Goal: Check status

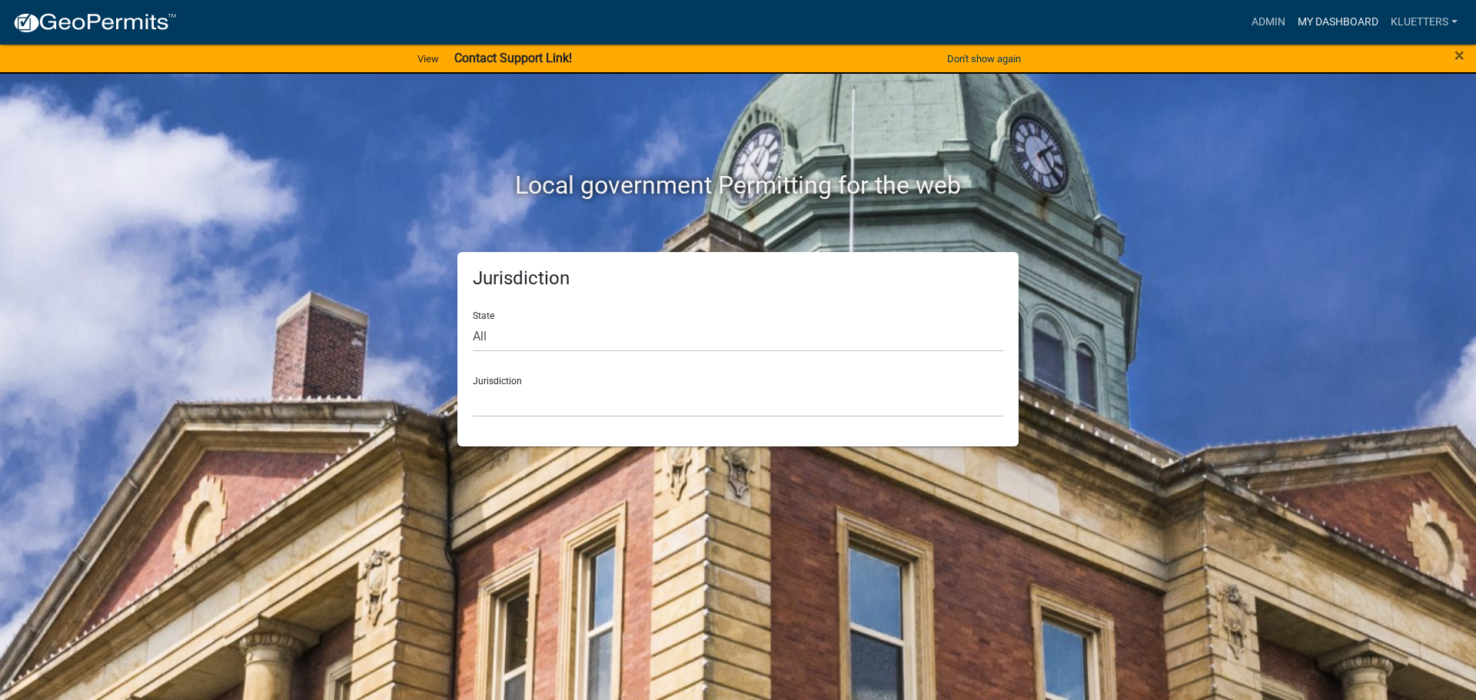
click at [1347, 25] on link "My Dashboard" at bounding box center [1337, 22] width 93 height 29
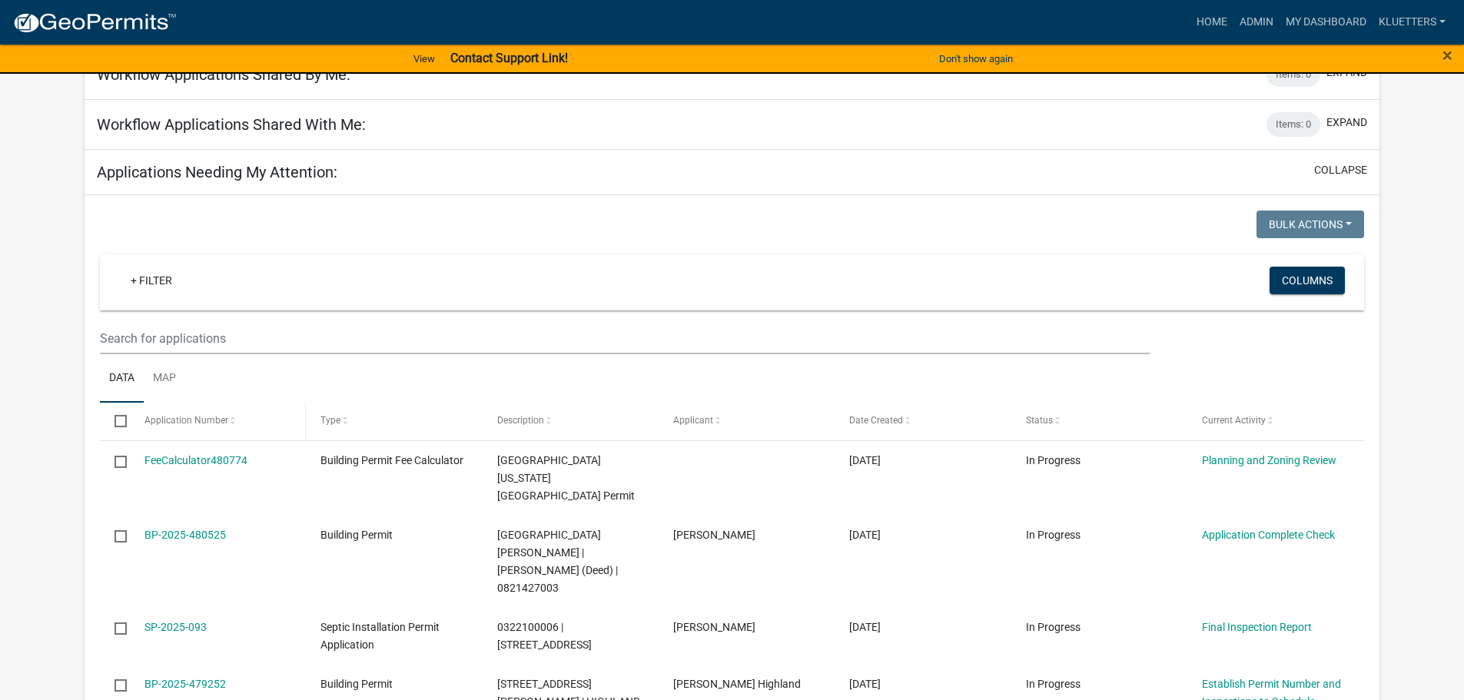
scroll to position [231, 0]
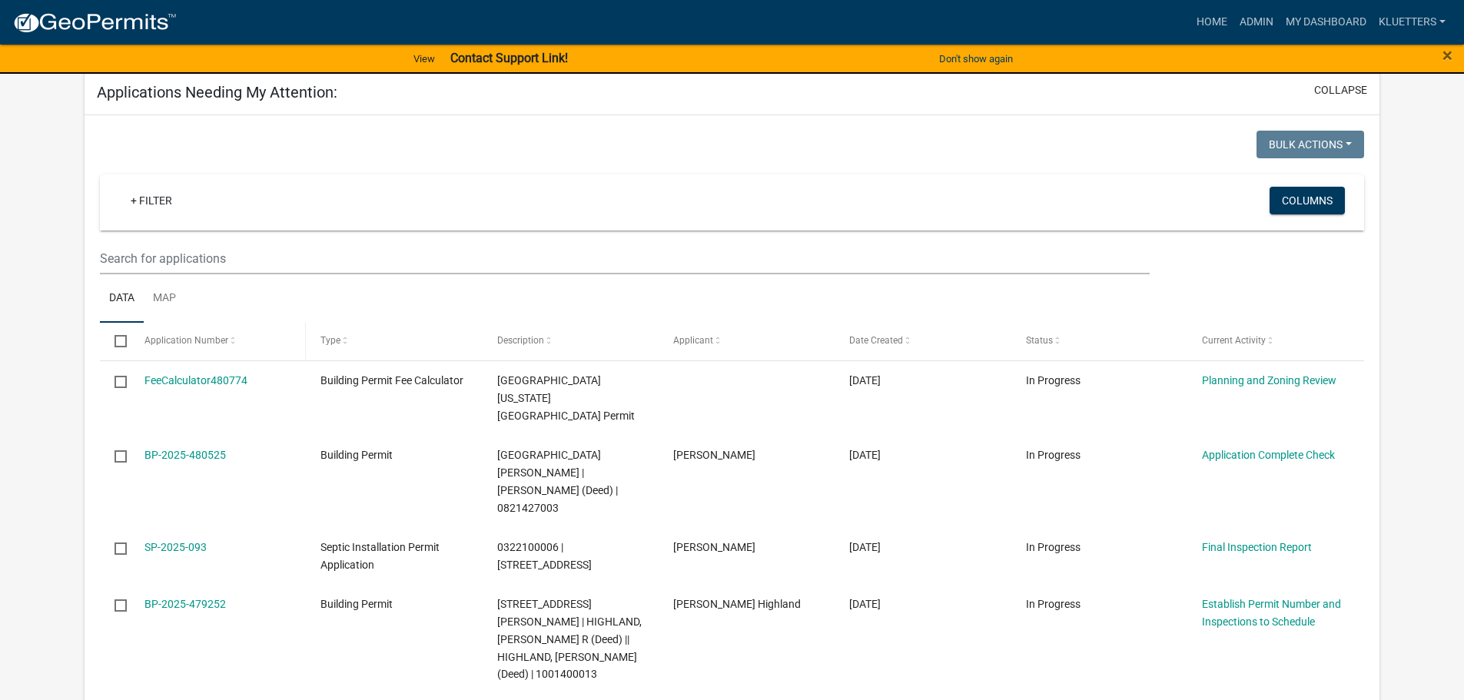
click at [230, 344] on span at bounding box center [232, 341] width 9 height 11
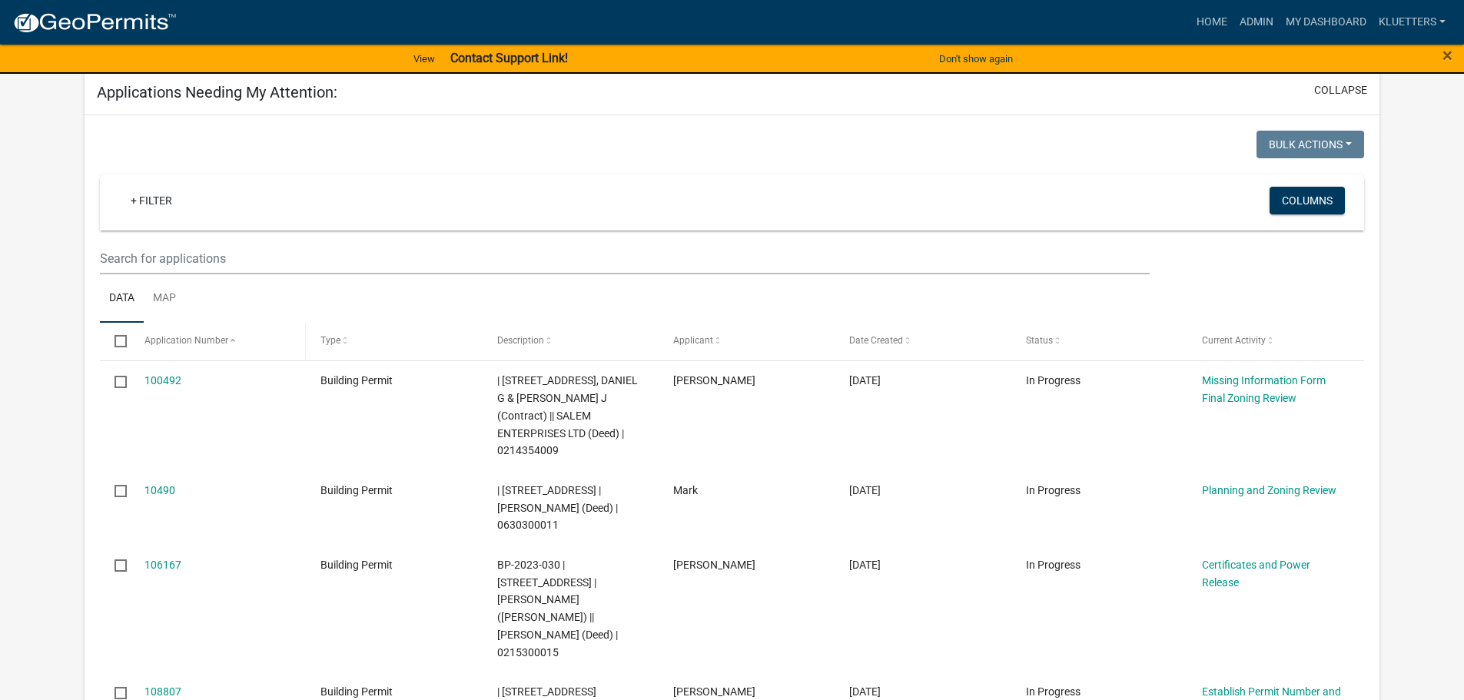
click at [230, 340] on span at bounding box center [232, 341] width 9 height 11
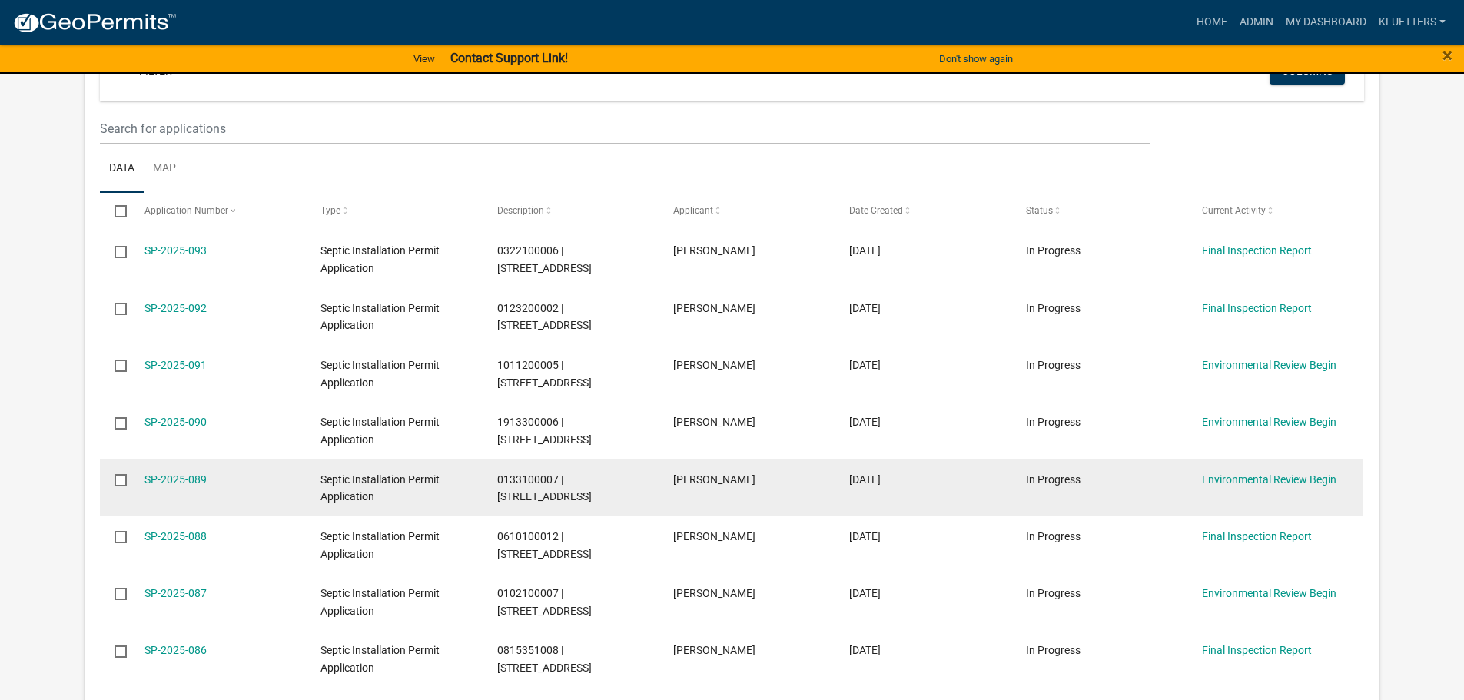
scroll to position [538, 0]
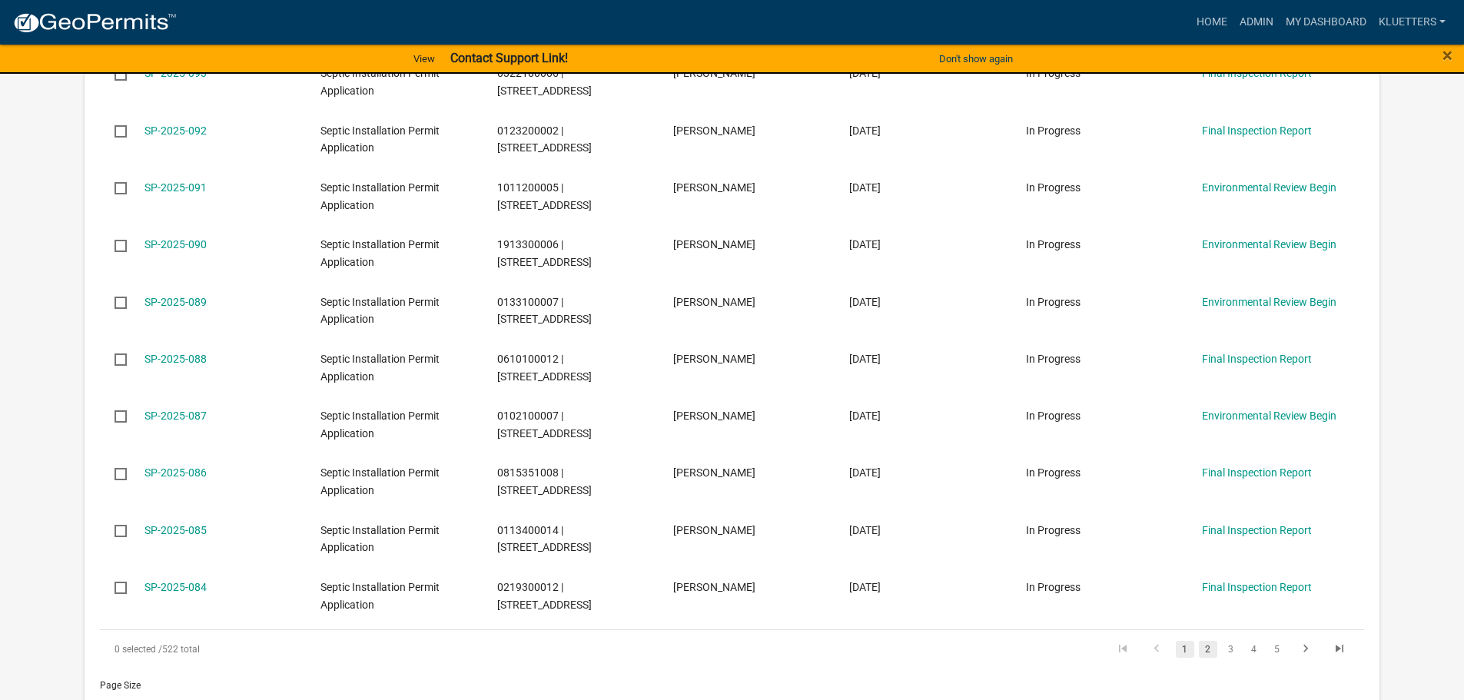
click at [1206, 654] on link "2" at bounding box center [1208, 649] width 18 height 17
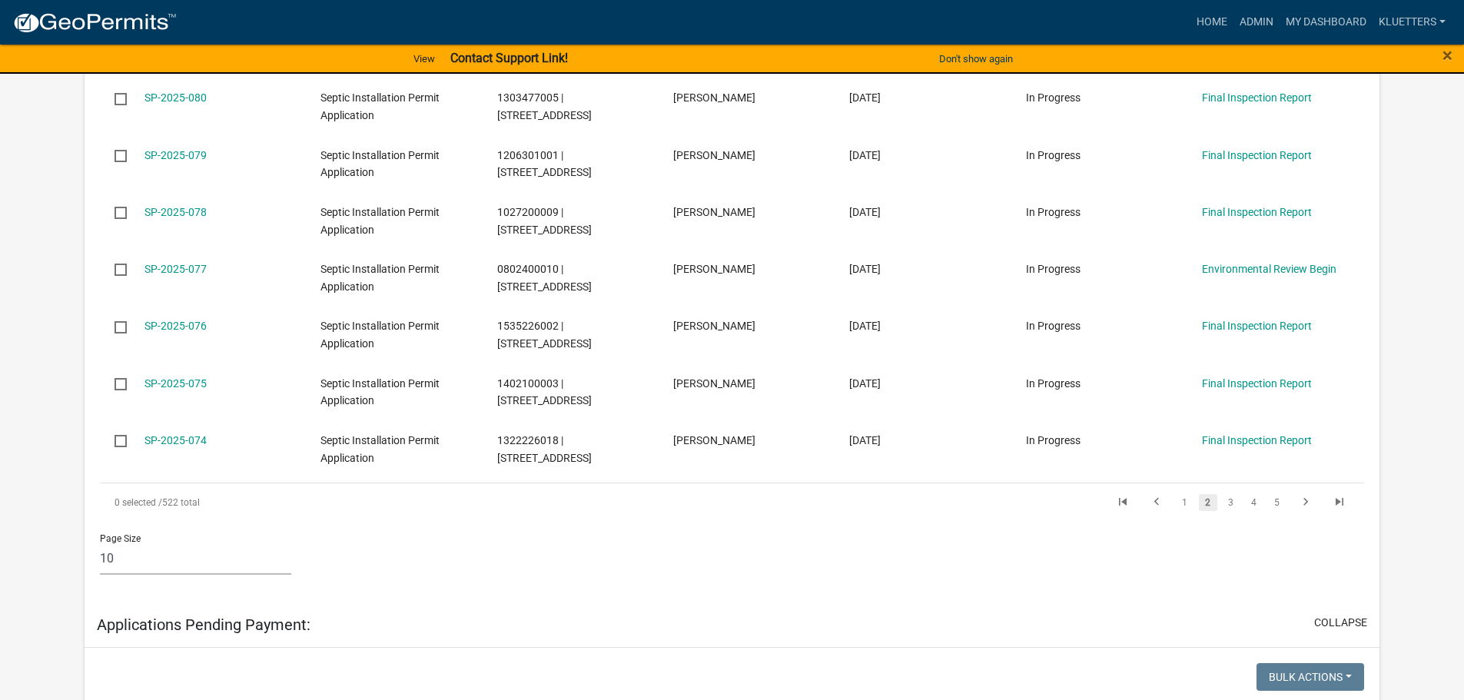
scroll to position [692, 0]
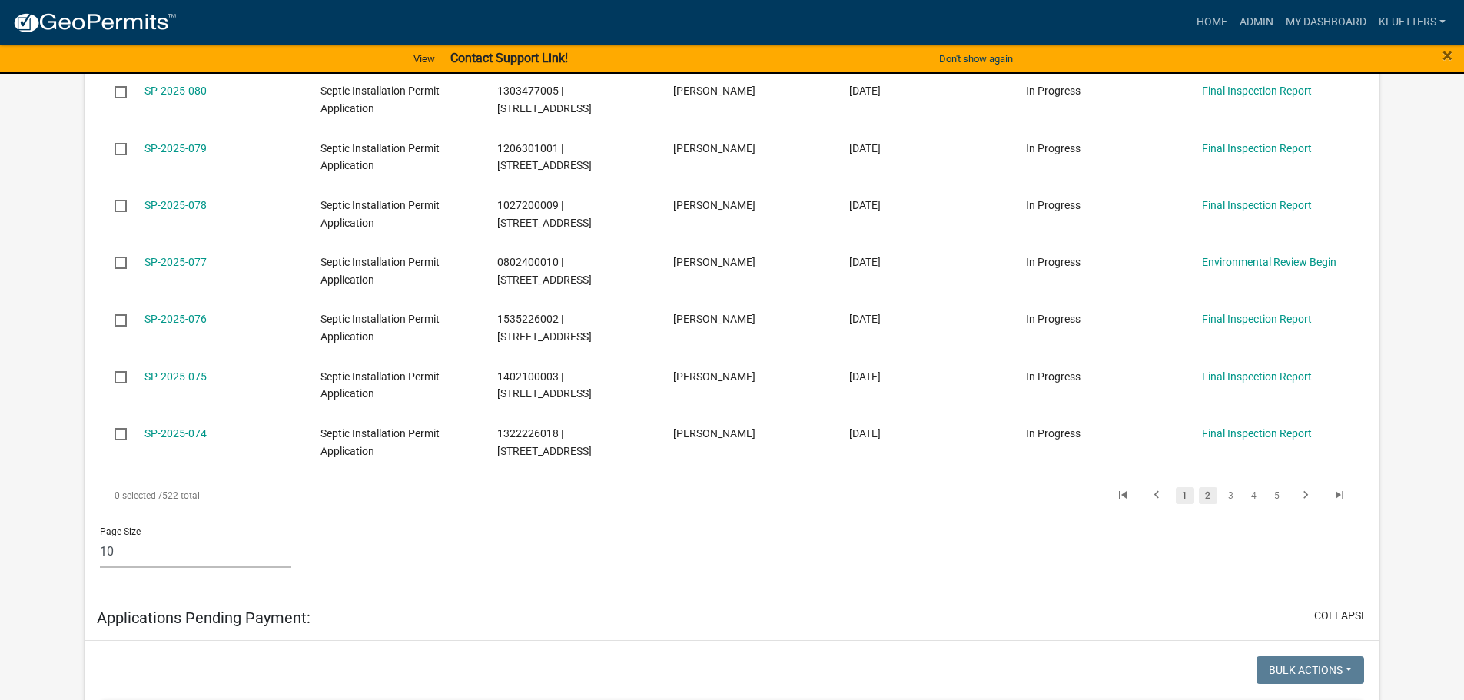
click at [1189, 500] on link "1" at bounding box center [1185, 495] width 18 height 17
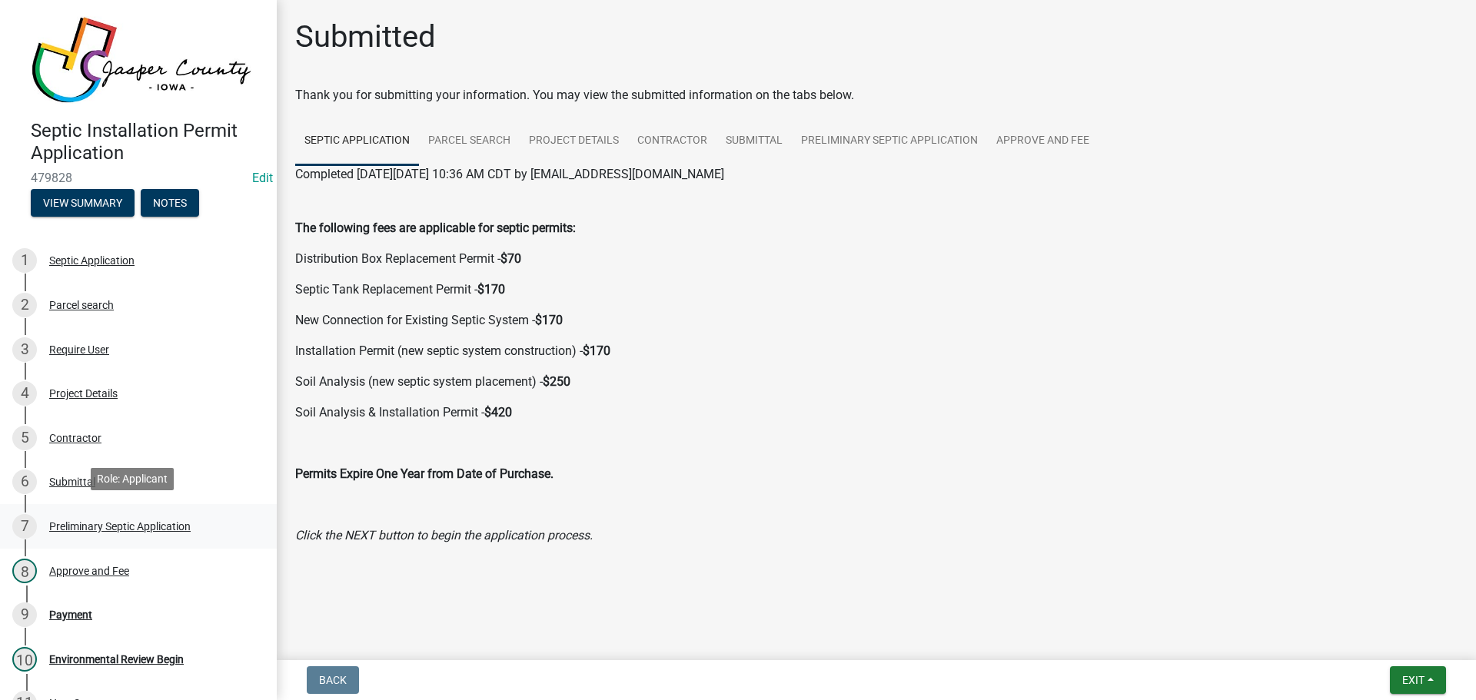
click at [118, 521] on div "Preliminary Septic Application" at bounding box center [119, 526] width 141 height 11
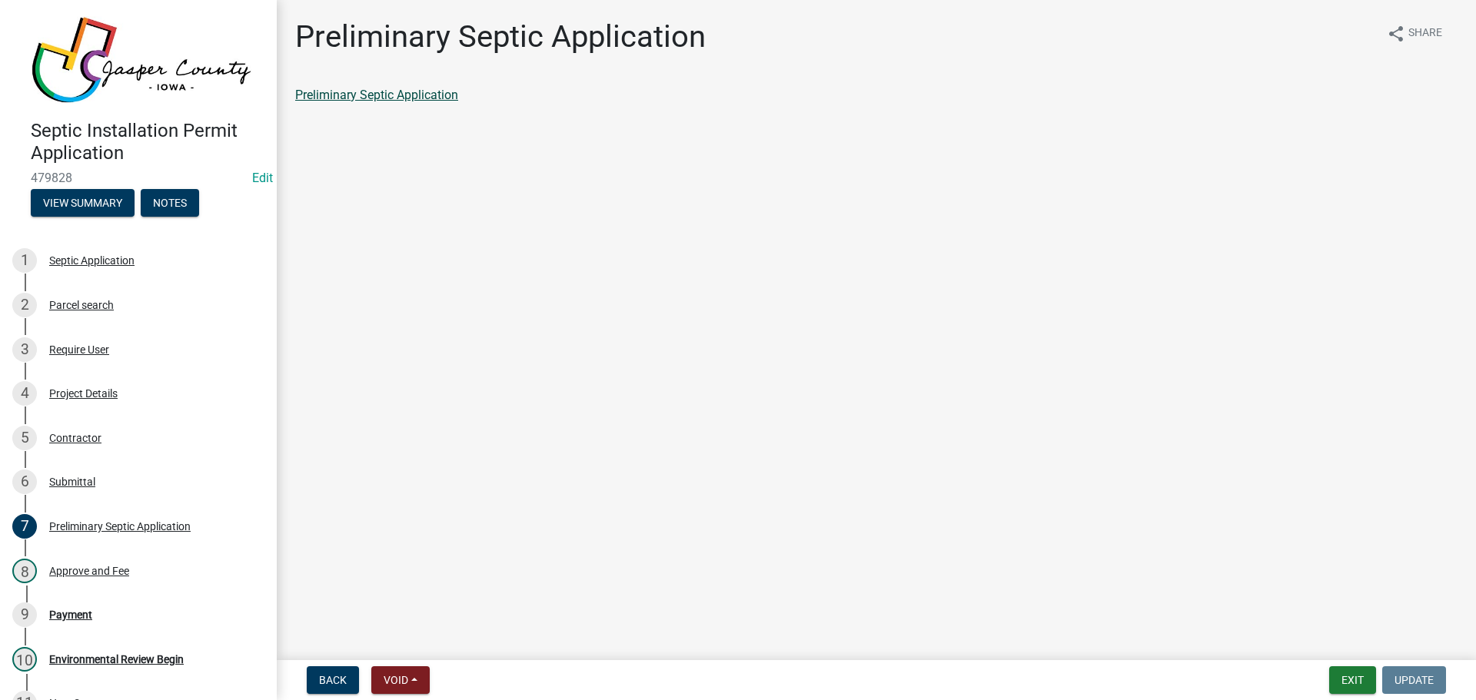
click at [347, 96] on link "Preliminary Septic Application" at bounding box center [376, 95] width 163 height 15
